Goal: Find specific page/section: Find specific page/section

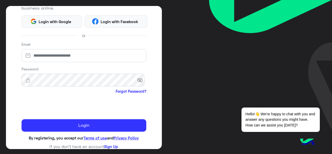
scroll to position [68, 0]
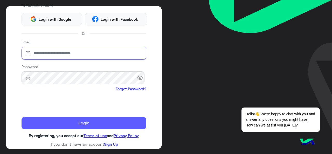
type input "**********"
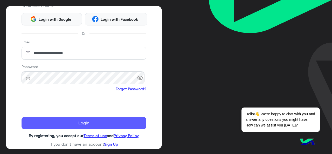
click at [61, 120] on button "Login" at bounding box center [84, 123] width 125 height 12
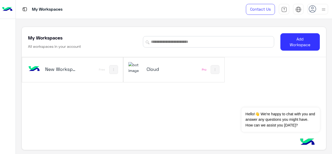
click at [160, 68] on h5 "Cloud" at bounding box center [162, 69] width 33 height 6
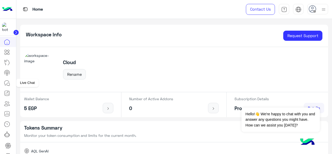
click at [5, 84] on icon at bounding box center [6, 82] width 5 height 5
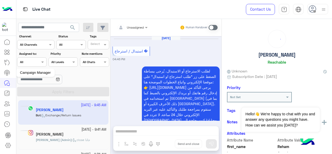
scroll to position [346, 0]
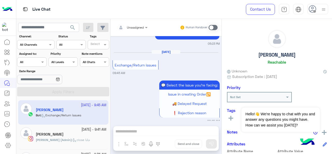
click at [28, 65] on div "Assigned on All" at bounding box center [31, 61] width 29 height 9
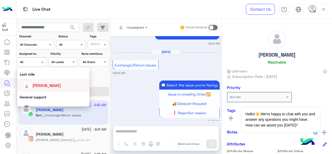
scroll to position [52, 0]
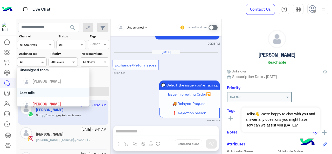
click at [33, 90] on div "Last mile" at bounding box center [53, 93] width 73 height 10
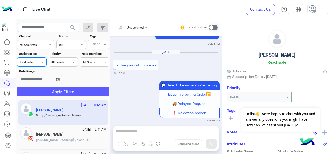
click at [36, 89] on button "Apply Filters" at bounding box center [63, 91] width 92 height 9
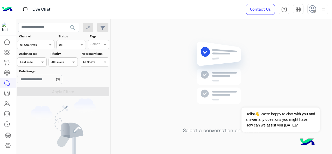
click at [39, 63] on div at bounding box center [31, 61] width 29 height 5
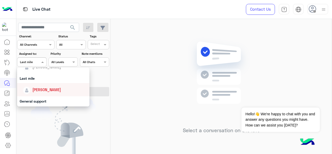
scroll to position [78, 0]
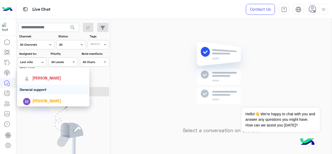
click at [36, 91] on div "General support" at bounding box center [53, 89] width 73 height 10
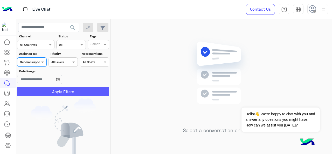
click at [37, 91] on button "Apply Filters" at bounding box center [63, 91] width 92 height 9
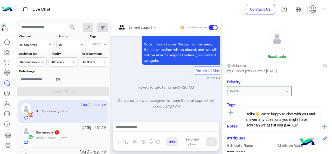
click at [40, 63] on span at bounding box center [43, 61] width 6 height 5
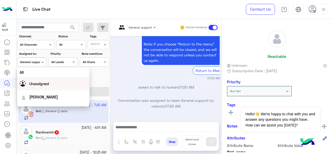
scroll to position [102, 0]
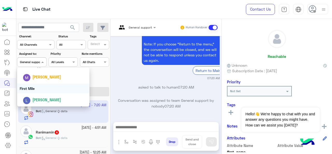
click at [43, 89] on div "First Mile" at bounding box center [53, 88] width 73 height 10
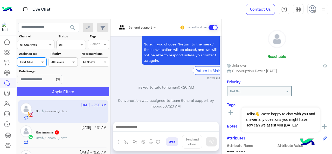
click at [44, 92] on button "Apply Filters" at bounding box center [63, 91] width 92 height 9
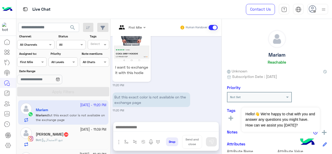
scroll to position [69, 0]
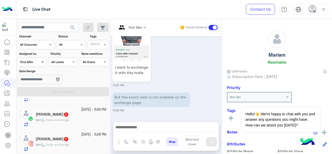
click at [40, 62] on span at bounding box center [43, 61] width 6 height 5
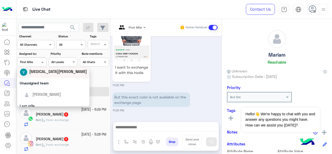
scroll to position [78, 0]
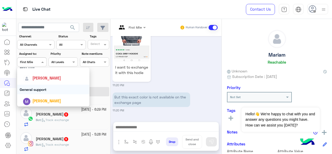
click at [47, 91] on div "General support" at bounding box center [53, 89] width 73 height 10
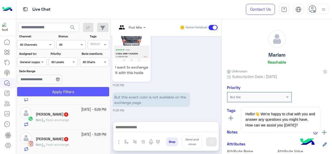
click at [52, 93] on button "Apply Filters" at bounding box center [63, 91] width 92 height 9
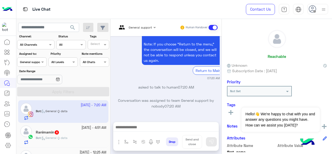
click at [31, 60] on input "text" at bounding box center [26, 61] width 12 height 5
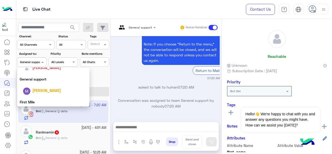
scroll to position [102, 0]
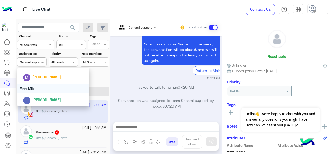
click at [37, 89] on div "First Mile" at bounding box center [53, 88] width 73 height 10
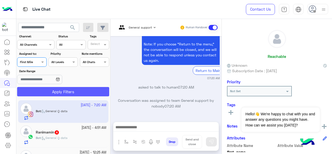
click at [39, 92] on button "Apply Filters" at bounding box center [63, 91] width 92 height 9
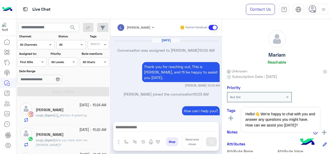
scroll to position [434, 0]
